Goal: Task Accomplishment & Management: Manage account settings

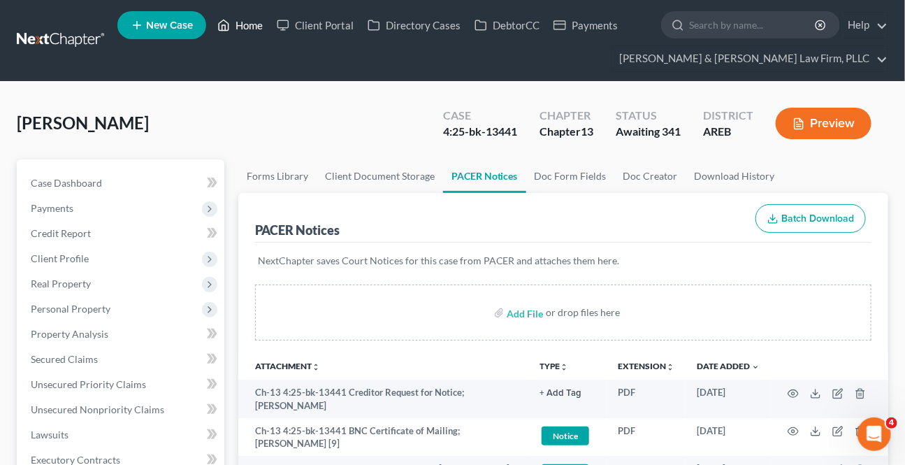
click at [250, 27] on link "Home" at bounding box center [239, 25] width 59 height 25
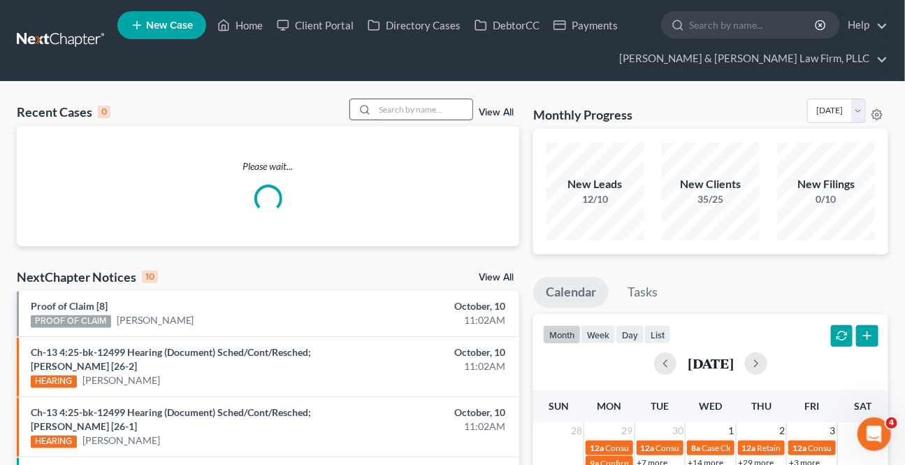
click at [440, 119] on input "search" at bounding box center [424, 109] width 98 height 20
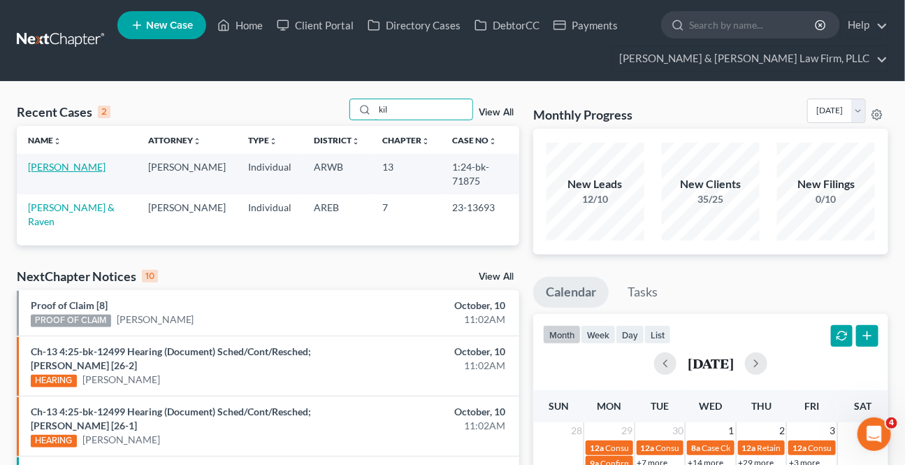
type input "kil"
click at [80, 167] on link "[PERSON_NAME]" at bounding box center [67, 167] width 78 height 12
select select "2"
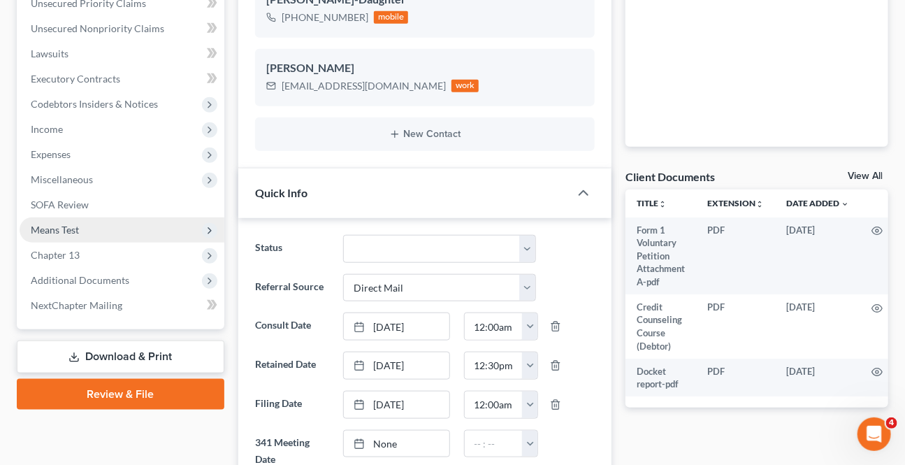
scroll to position [48, 0]
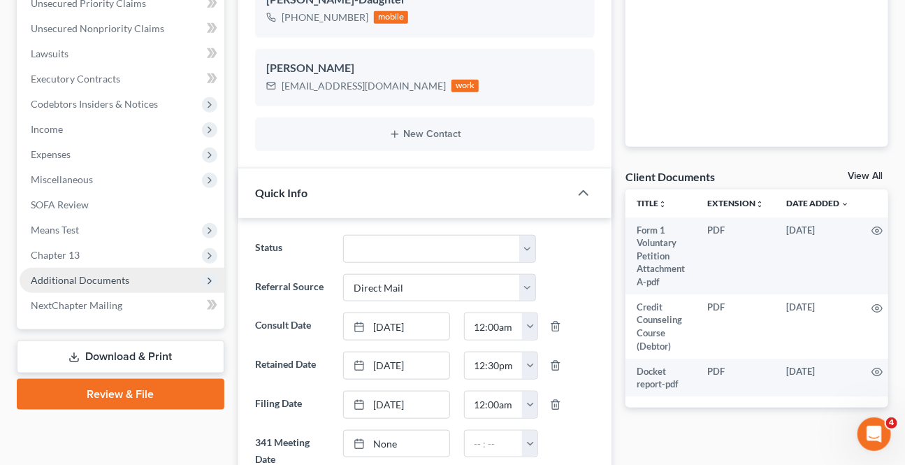
click at [104, 278] on span "Additional Documents" at bounding box center [80, 280] width 99 height 12
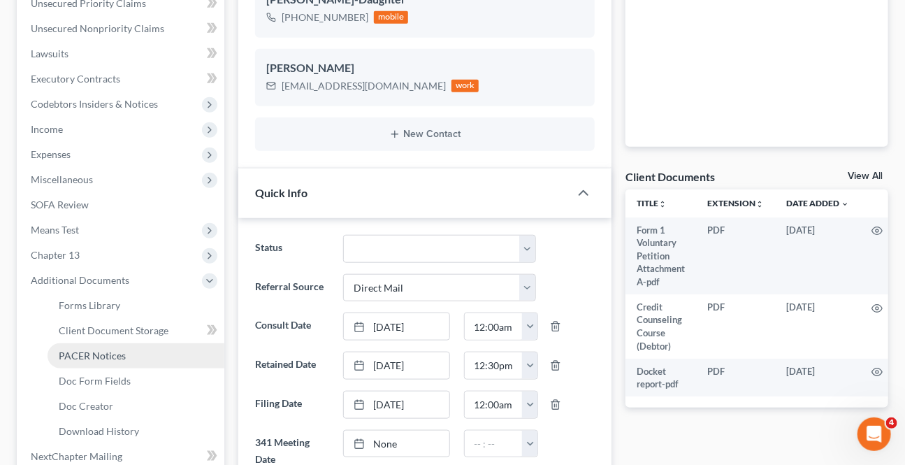
click at [75, 346] on link "PACER Notices" at bounding box center [136, 355] width 177 height 25
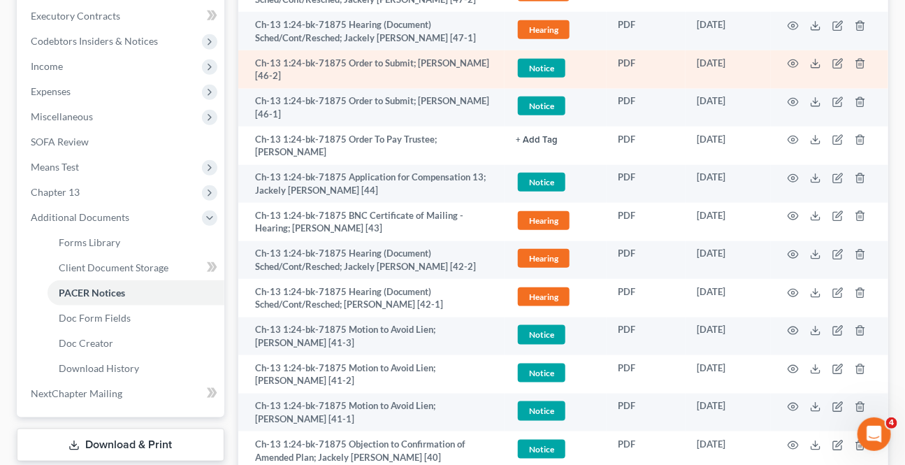
scroll to position [317, 0]
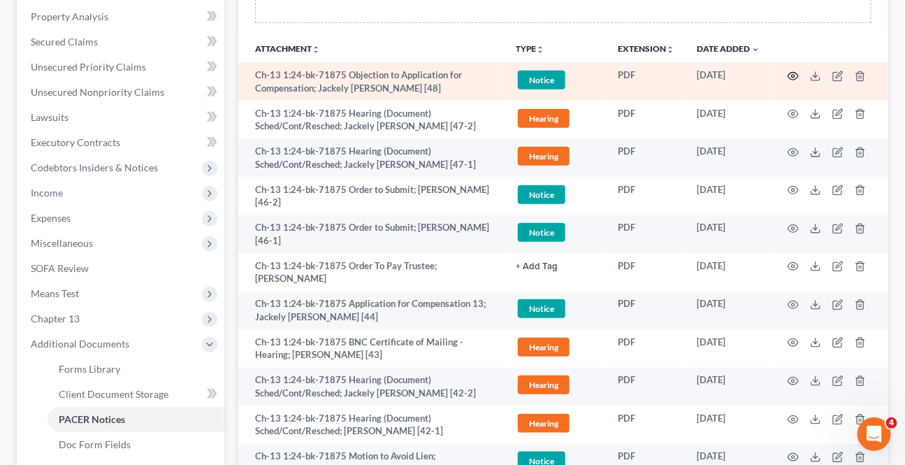
click at [795, 75] on circle "button" at bounding box center [793, 76] width 3 height 3
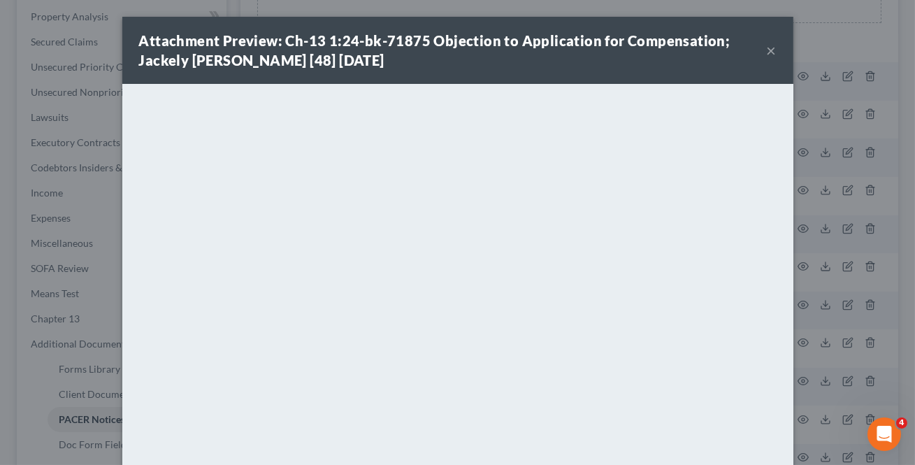
click at [768, 47] on button "×" at bounding box center [772, 50] width 10 height 17
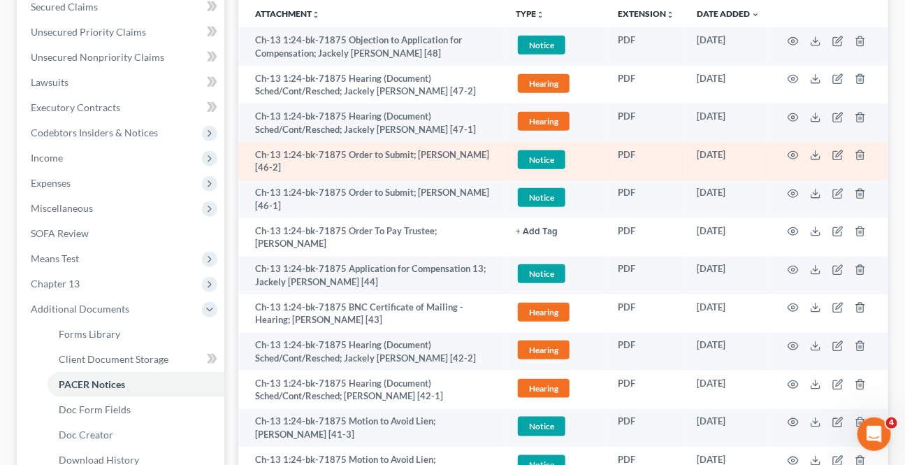
scroll to position [381, 0]
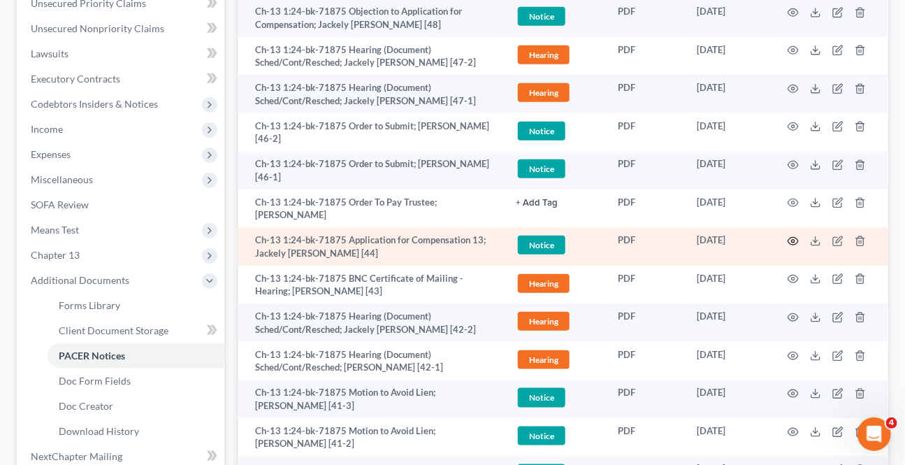
click at [791, 238] on icon "button" at bounding box center [793, 241] width 11 height 11
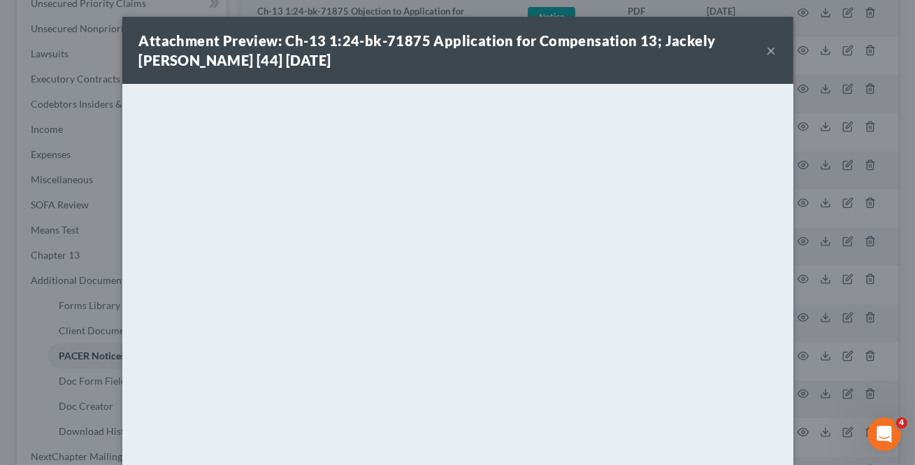
click at [770, 49] on button "×" at bounding box center [772, 50] width 10 height 17
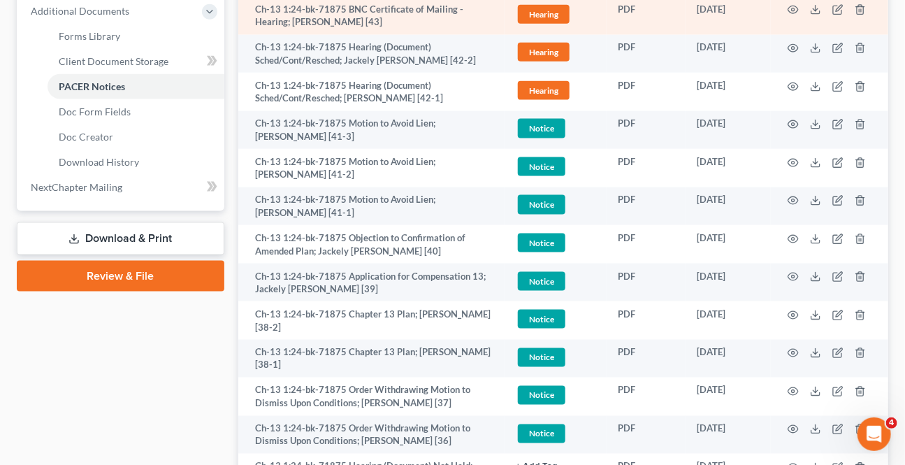
scroll to position [699, 0]
